Goal: Find specific page/section: Find specific page/section

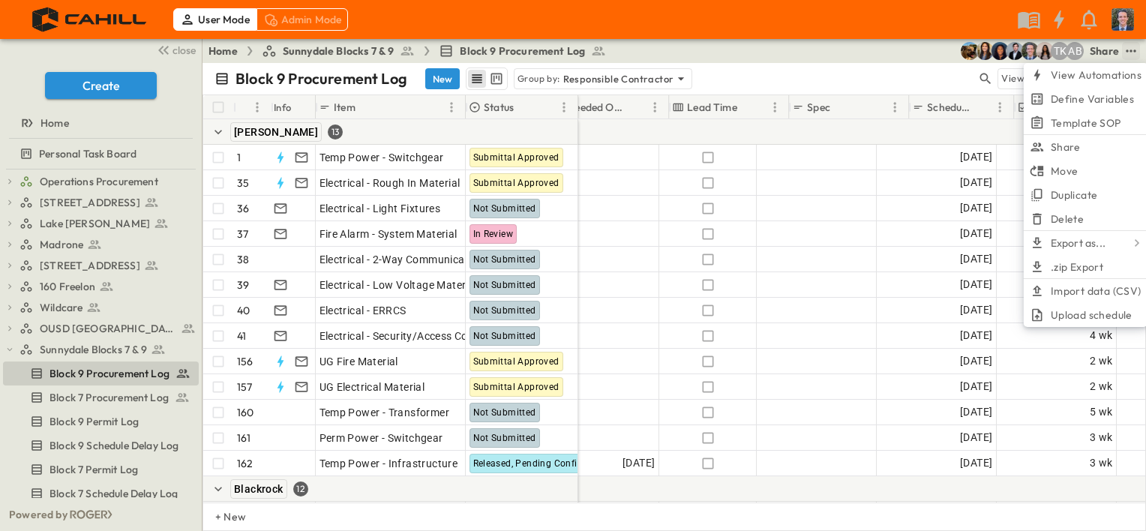
scroll to position [0, 1101]
